Goal: Information Seeking & Learning: Learn about a topic

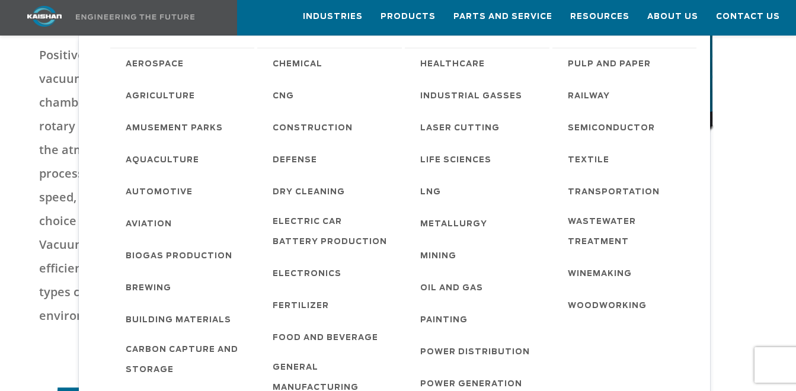
scroll to position [237, 0]
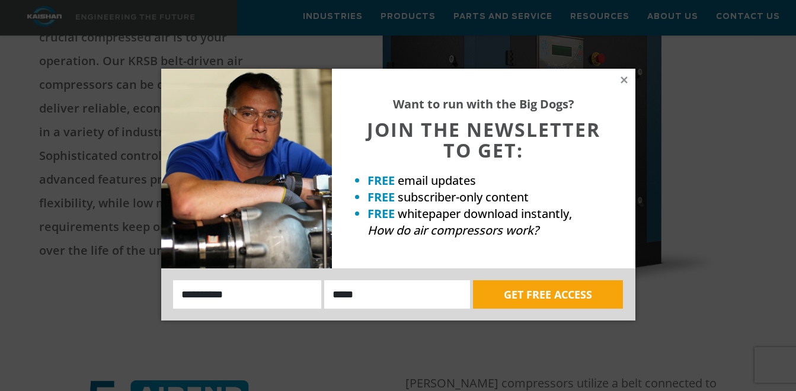
scroll to position [237, 0]
click at [622, 79] on icon at bounding box center [624, 80] width 11 height 11
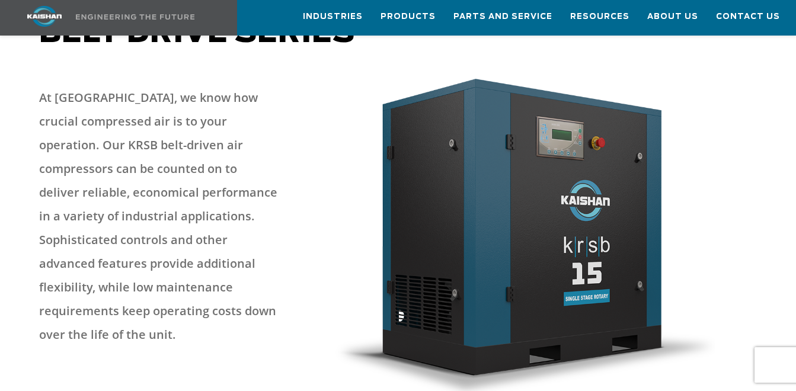
scroll to position [0, 0]
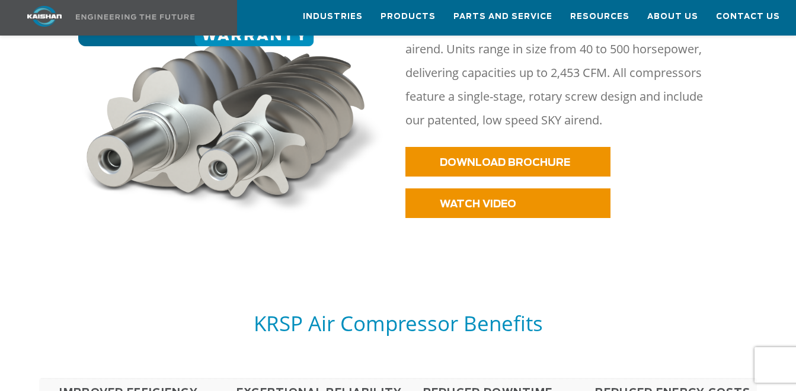
scroll to position [592, 0]
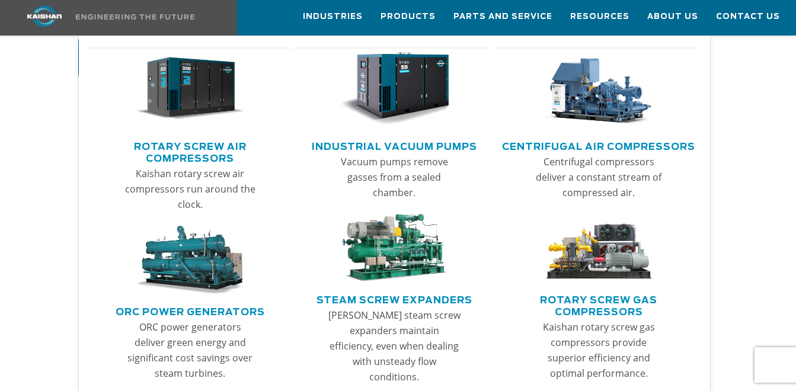
click at [198, 85] on img "Main menu" at bounding box center [190, 88] width 110 height 73
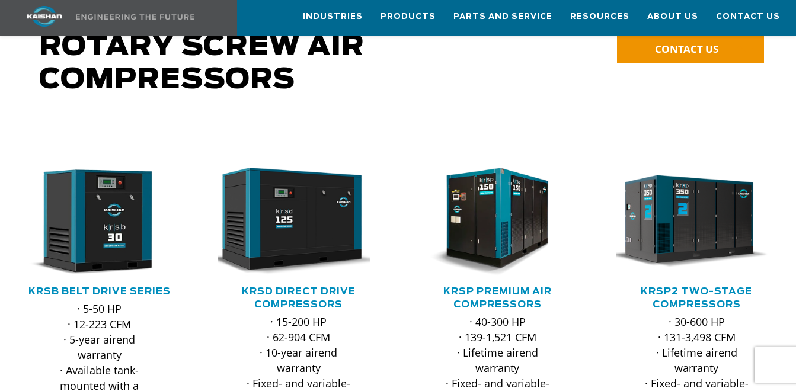
scroll to position [118, 0]
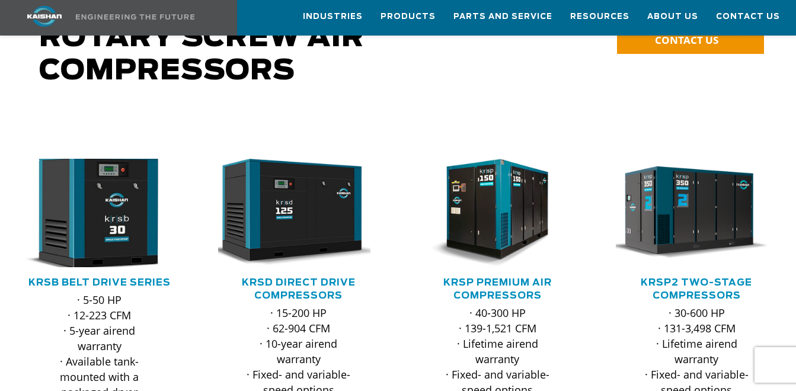
click at [118, 192] on img at bounding box center [90, 213] width 177 height 120
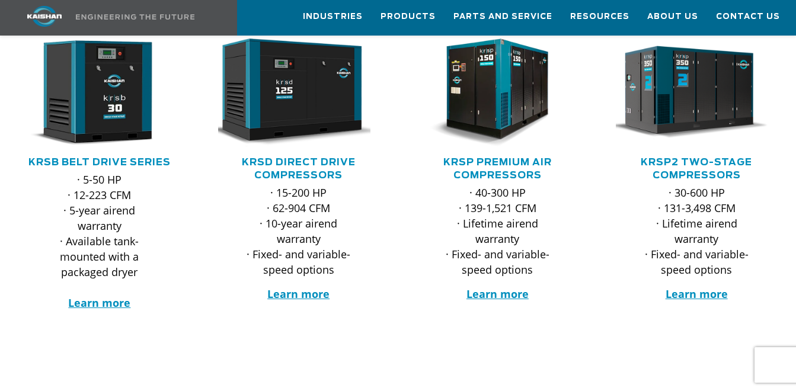
scroll to position [237, 0]
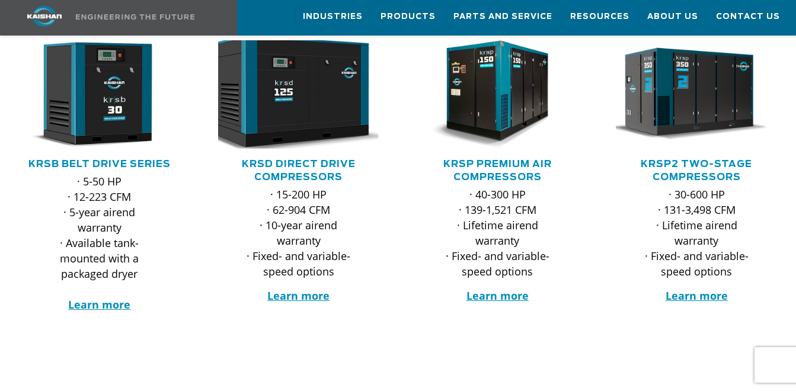
click at [312, 87] on img at bounding box center [289, 95] width 177 height 120
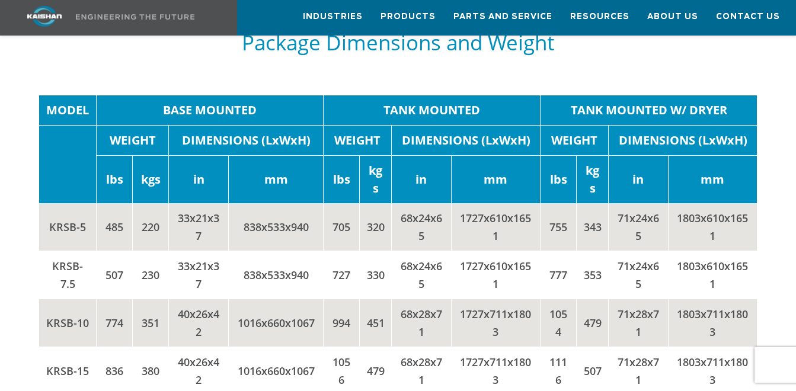
scroll to position [2251, 0]
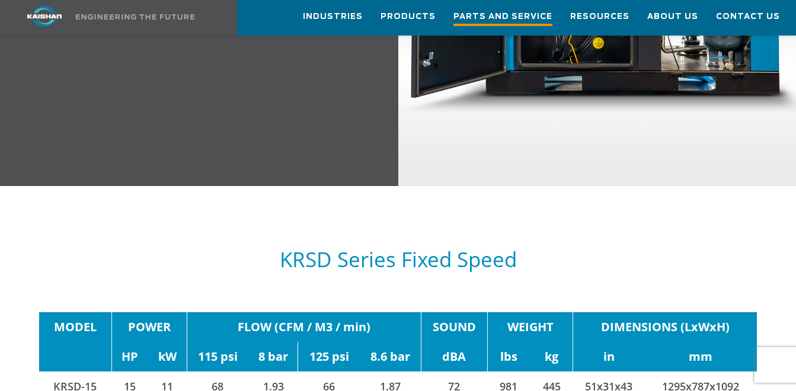
scroll to position [1540, 0]
